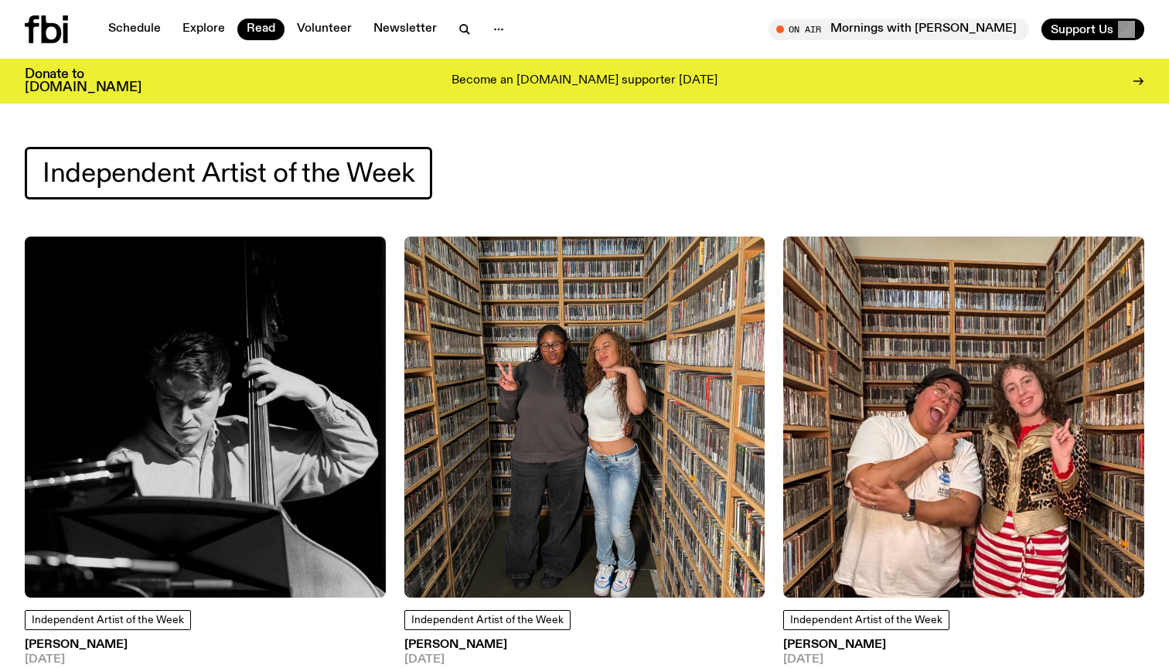
click at [59, 32] on icon at bounding box center [52, 29] width 20 height 28
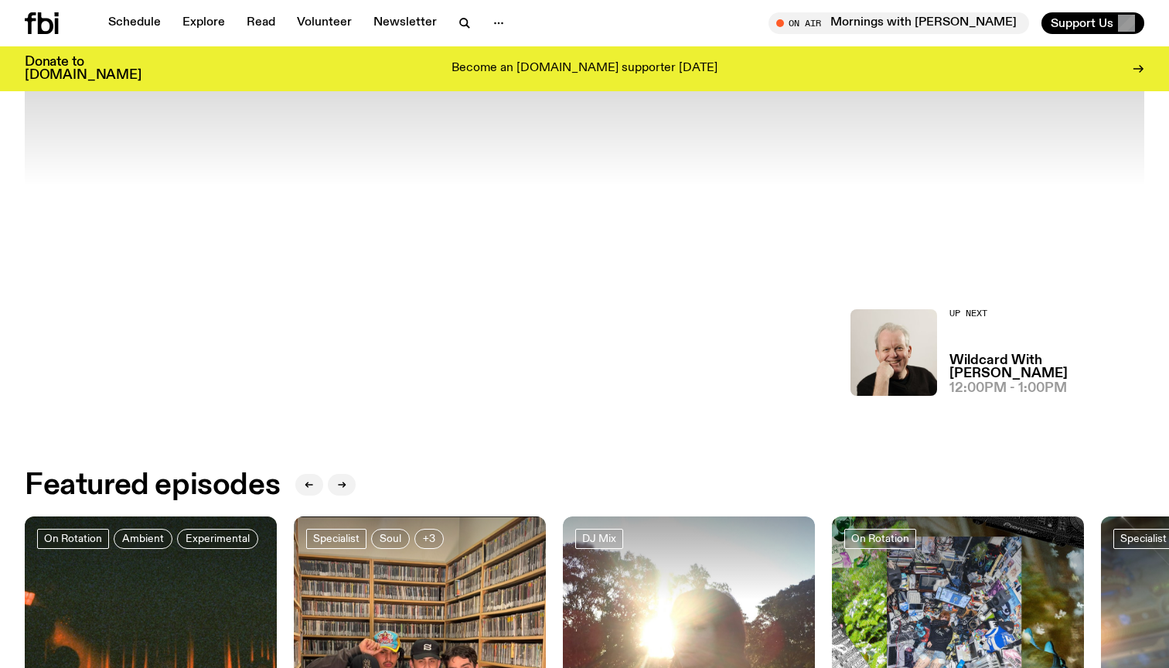
scroll to position [371, 0]
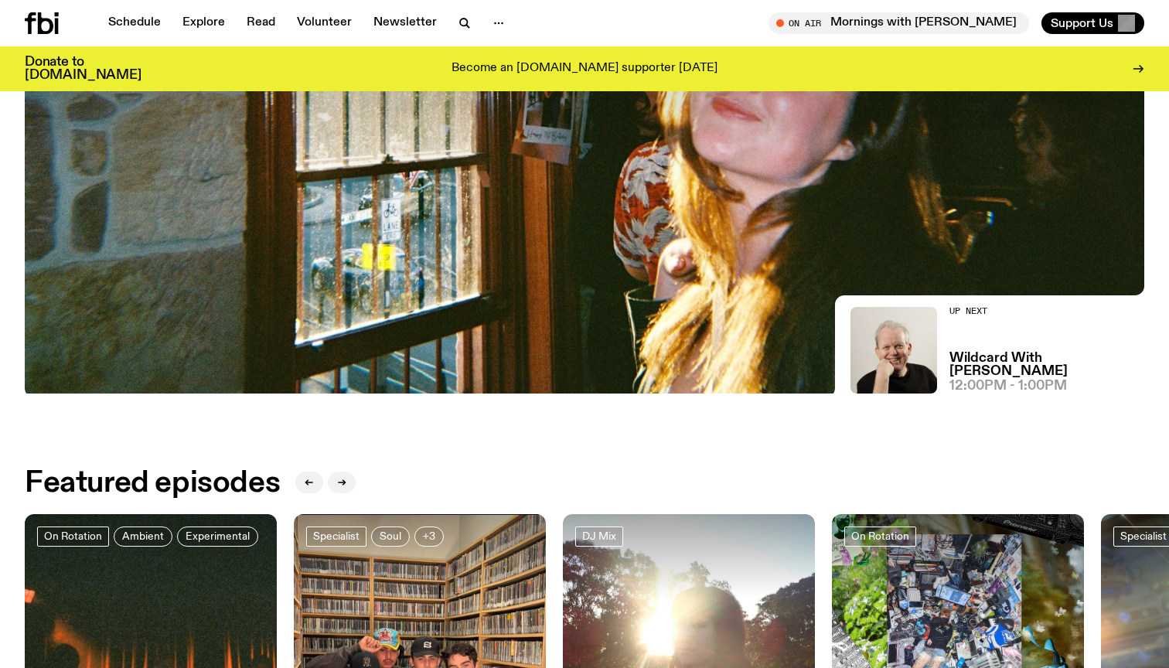
click at [607, 338] on img at bounding box center [584, 78] width 1119 height 630
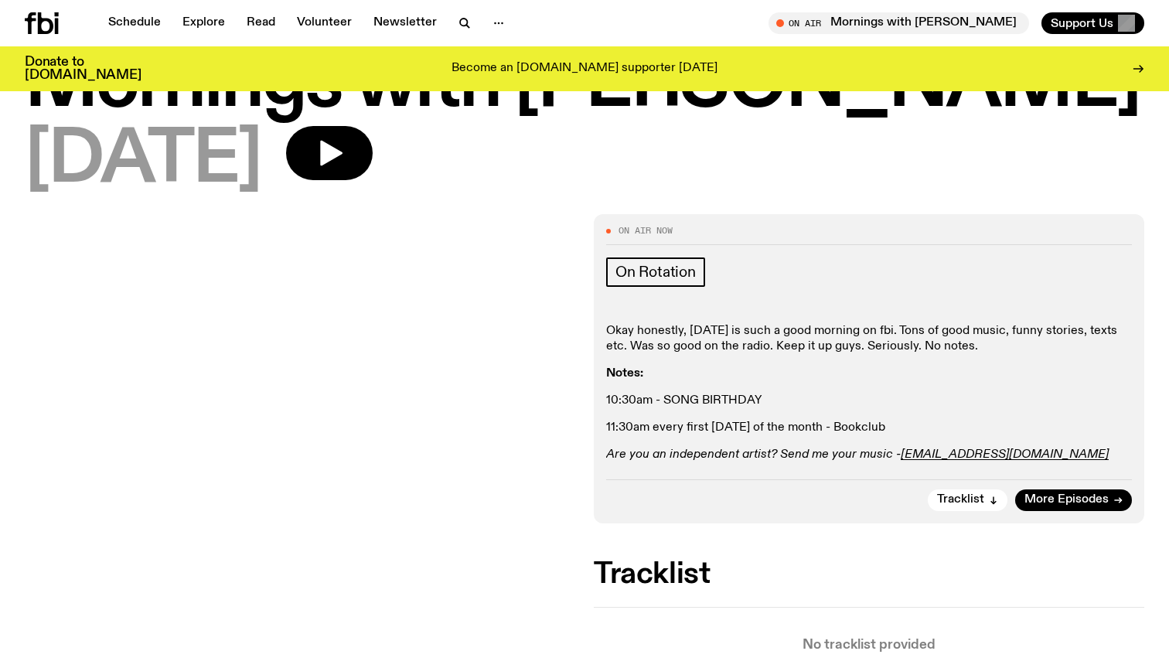
scroll to position [86, 0]
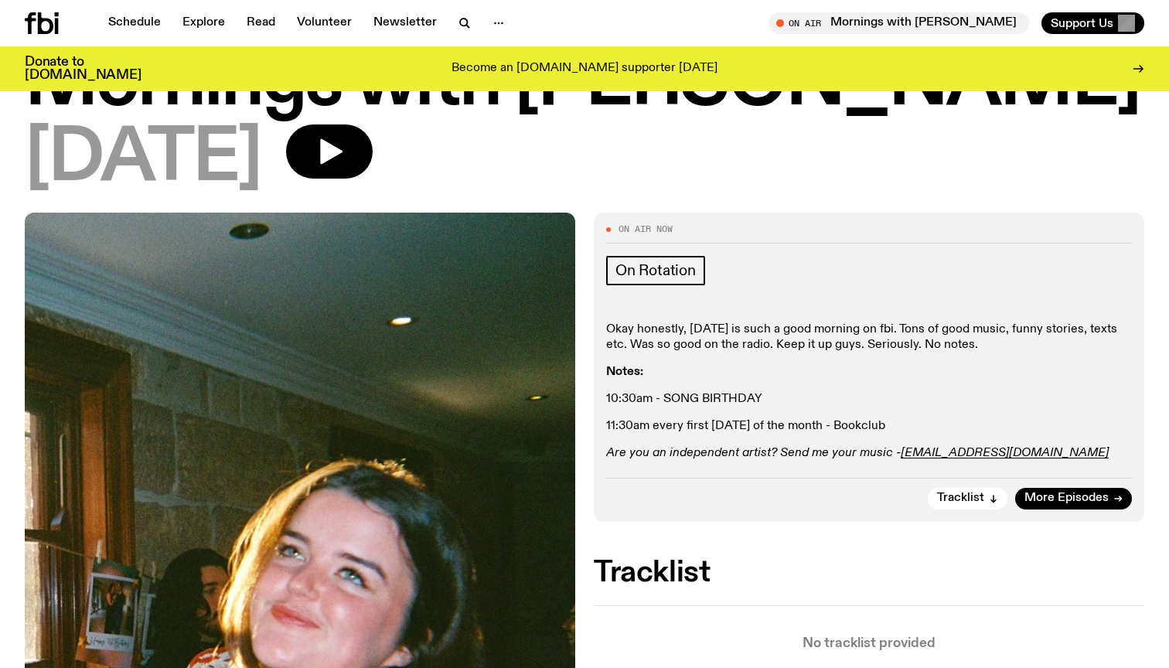
click at [43, 16] on icon at bounding box center [42, 23] width 34 height 22
